Goal: Information Seeking & Learning: Learn about a topic

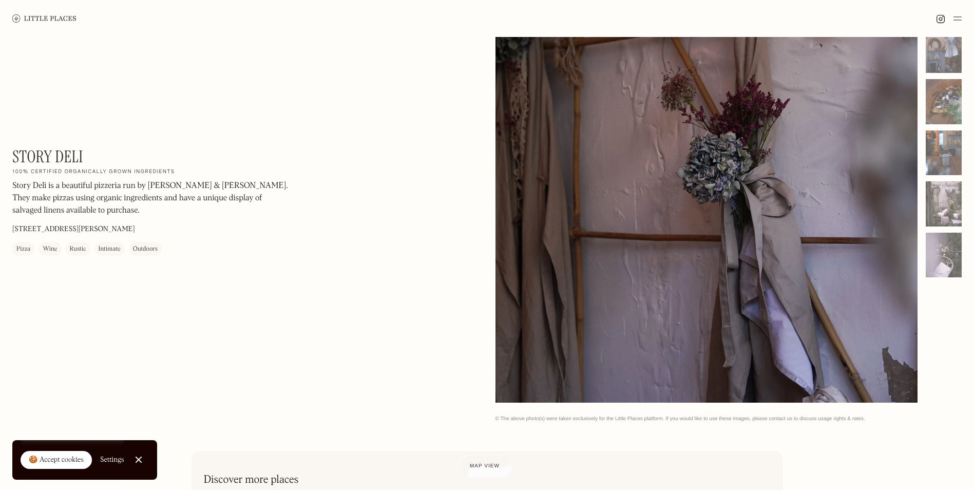
scroll to position [173, 0]
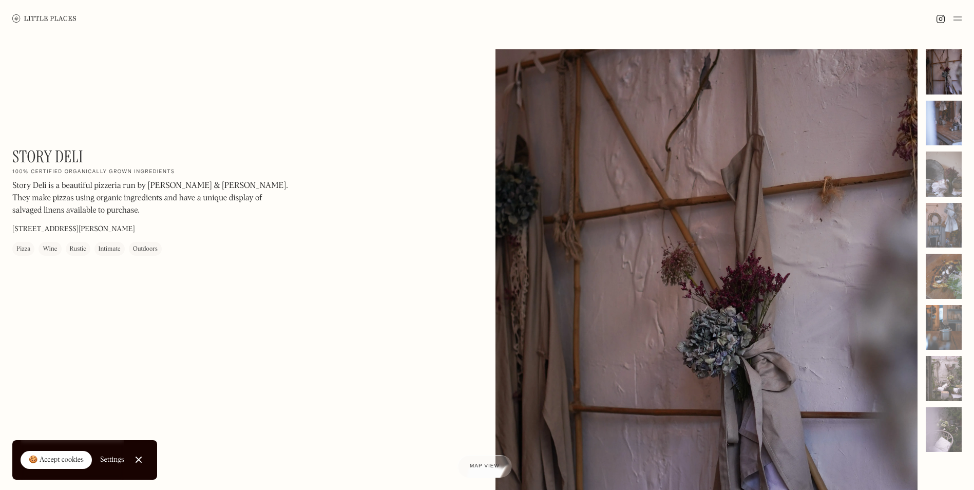
click at [946, 115] on div at bounding box center [944, 123] width 36 height 45
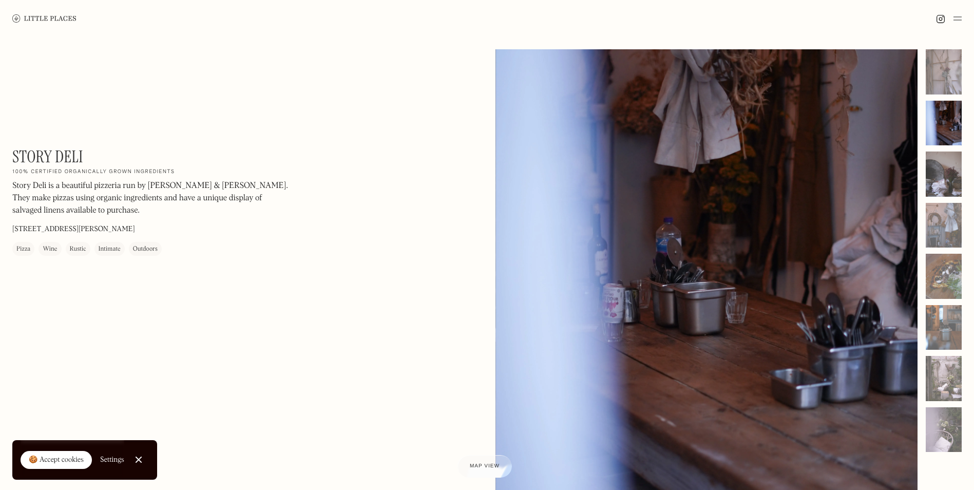
click at [941, 162] on div at bounding box center [944, 174] width 36 height 45
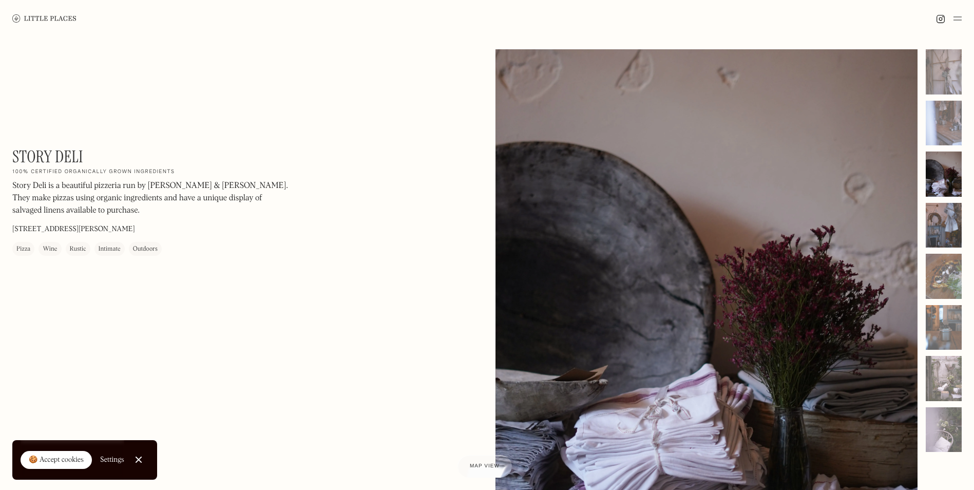
click at [939, 230] on div at bounding box center [944, 225] width 36 height 45
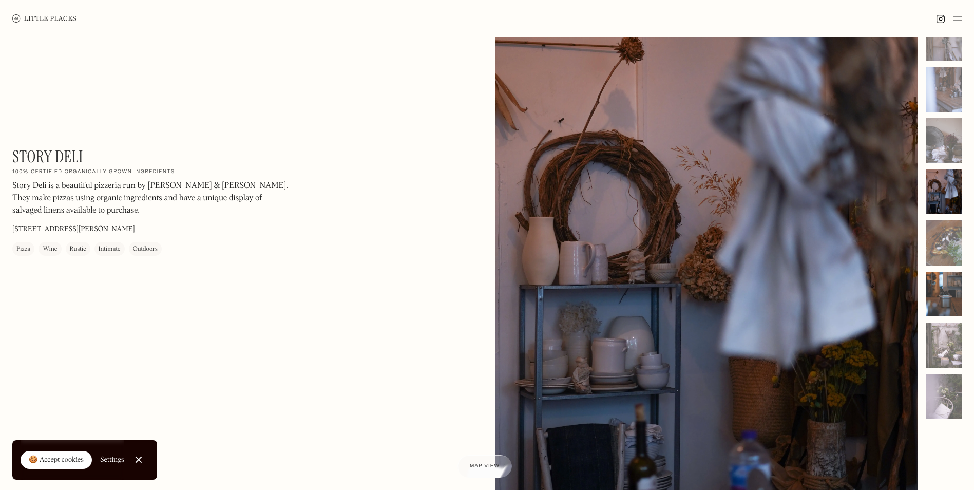
scroll to position [51, 0]
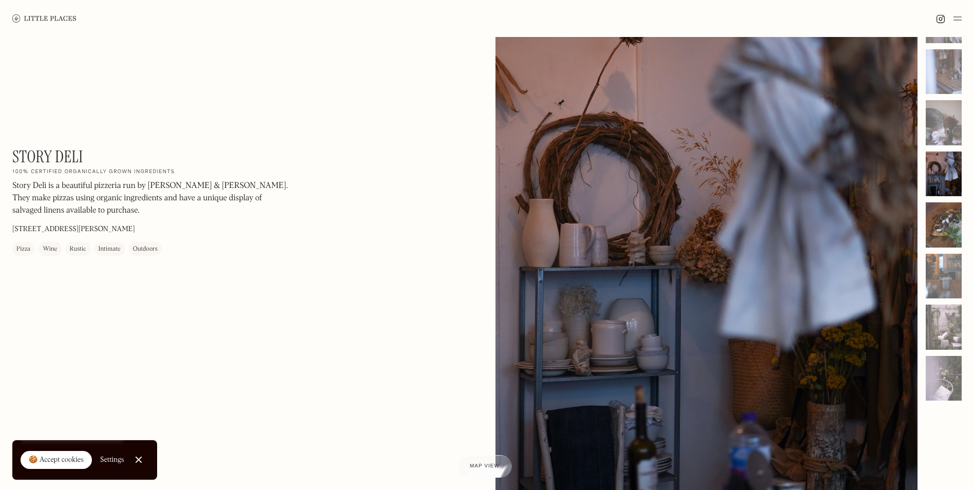
click at [946, 238] on div at bounding box center [944, 224] width 36 height 45
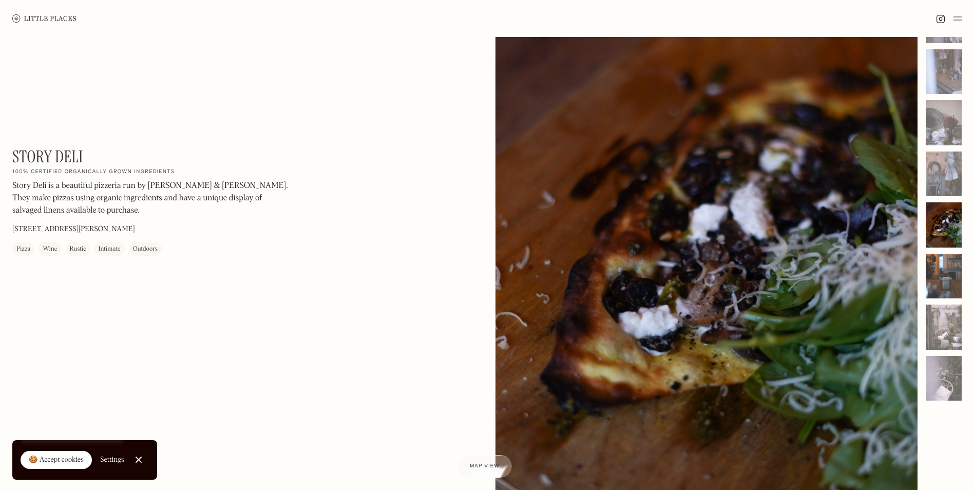
click at [948, 270] on div at bounding box center [944, 276] width 36 height 45
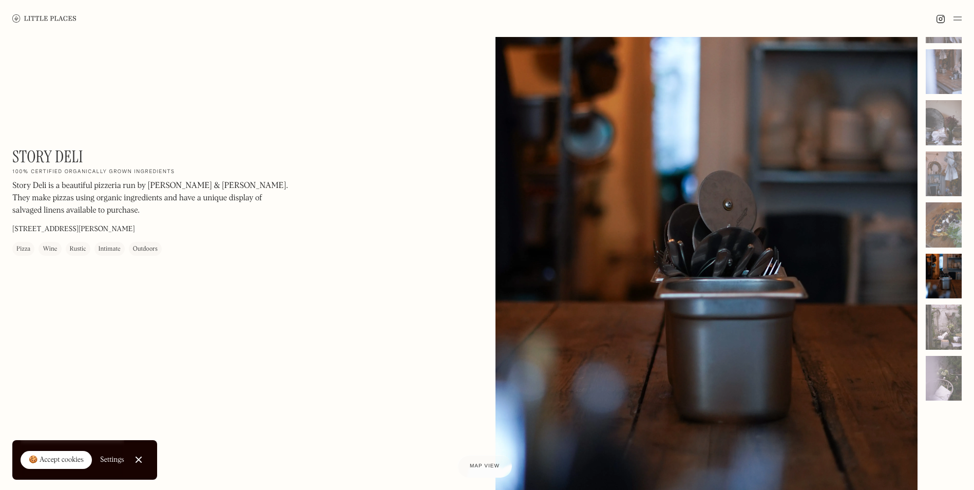
click at [946, 304] on div at bounding box center [944, 199] width 36 height 403
click at [946, 316] on div at bounding box center [944, 327] width 36 height 45
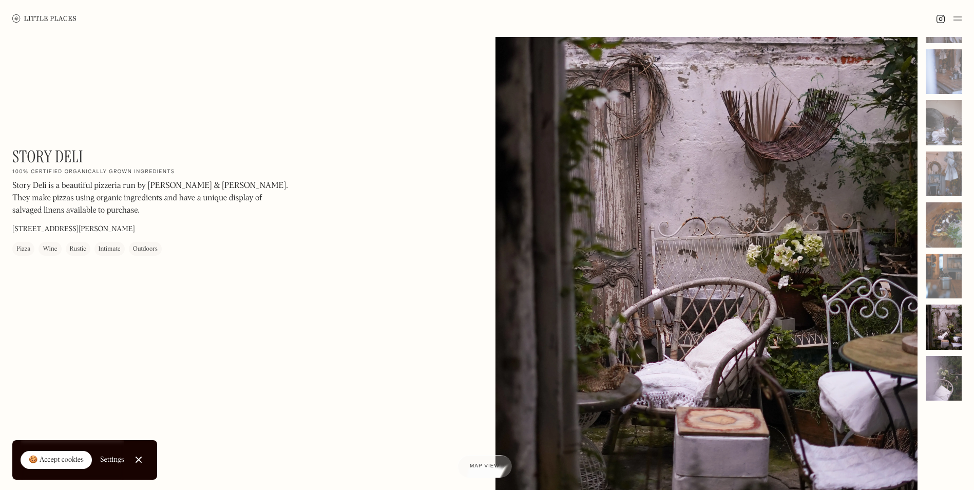
click at [939, 360] on div at bounding box center [944, 378] width 36 height 45
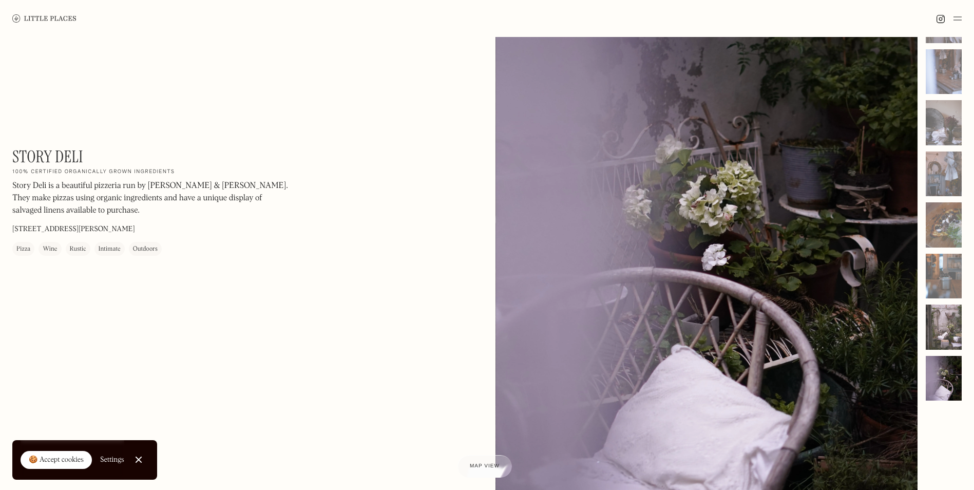
click at [938, 346] on div at bounding box center [944, 327] width 36 height 45
